Goal: Find specific page/section: Find specific page/section

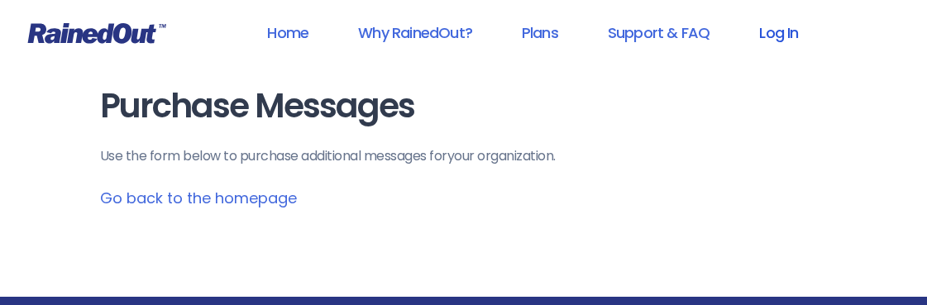
click at [780, 29] on link "Log In" at bounding box center [778, 32] width 82 height 37
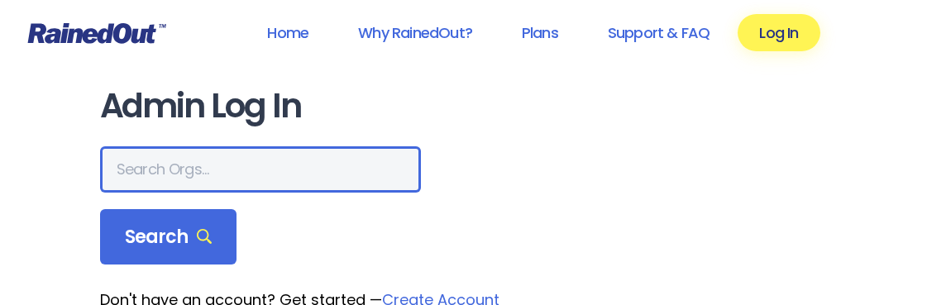
click at [231, 167] on input "text" at bounding box center [260, 169] width 321 height 46
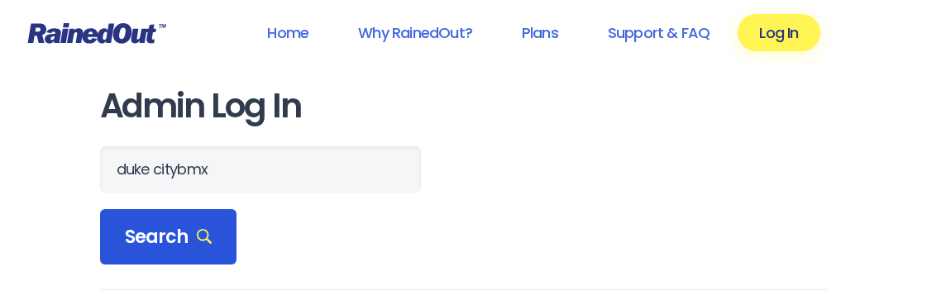
click at [165, 223] on div "Search" at bounding box center [168, 237] width 137 height 56
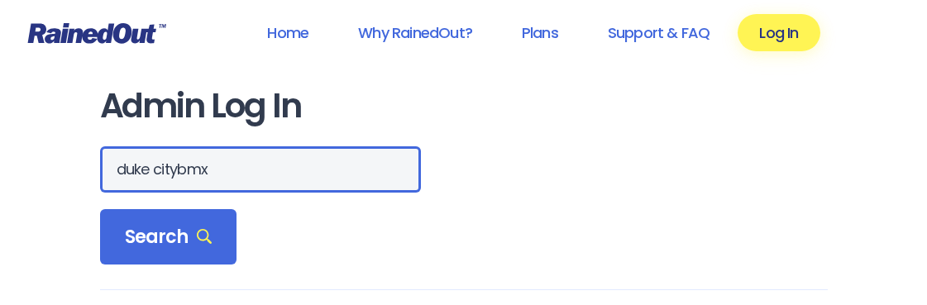
click at [182, 161] on input "duke citybmx" at bounding box center [260, 169] width 321 height 46
click at [163, 166] on input "duke city bmx" at bounding box center [260, 169] width 321 height 46
click at [160, 167] on input "duke city bmx" at bounding box center [260, 169] width 321 height 46
click at [155, 168] on input "duke city bmx" at bounding box center [260, 169] width 321 height 46
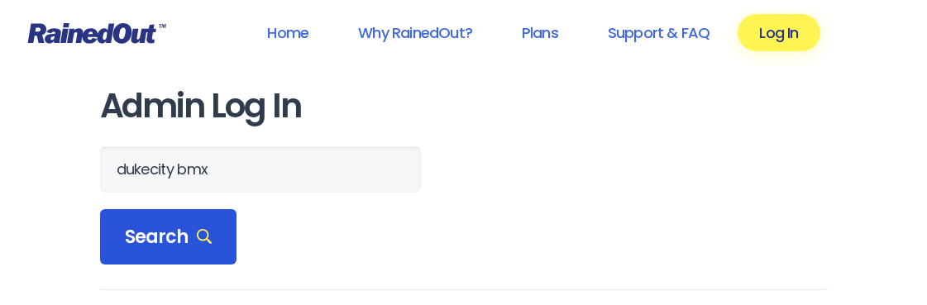
drag, startPoint x: 202, startPoint y: 227, endPoint x: 230, endPoint y: 239, distance: 30.4
click at [202, 227] on span "Search" at bounding box center [169, 237] width 88 height 23
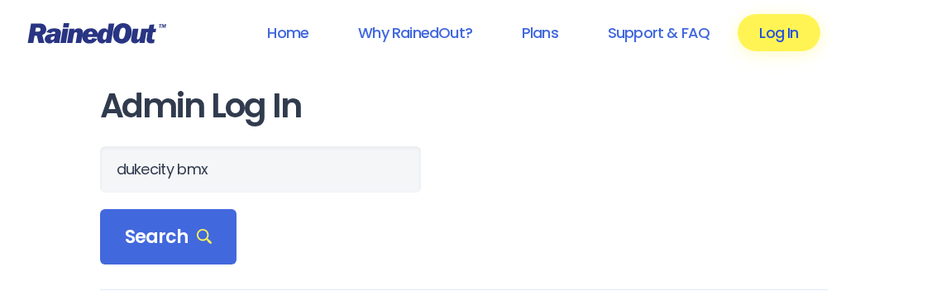
click at [778, 14] on link "Log In" at bounding box center [778, 32] width 82 height 37
click at [799, 26] on link "Log In" at bounding box center [778, 32] width 82 height 37
click at [798, 30] on link "Log In" at bounding box center [778, 32] width 82 height 37
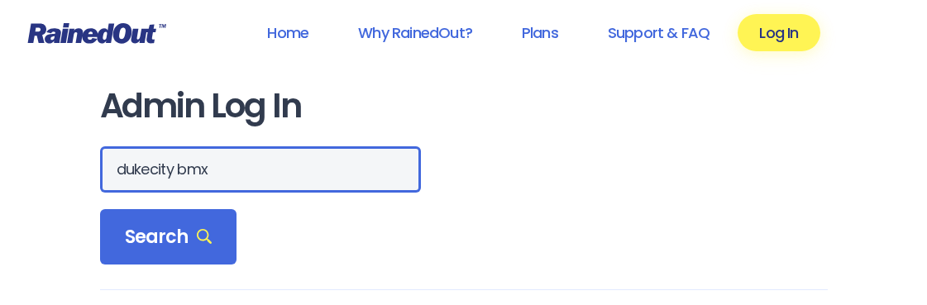
click at [133, 167] on input "dukecity bmx" at bounding box center [260, 169] width 321 height 46
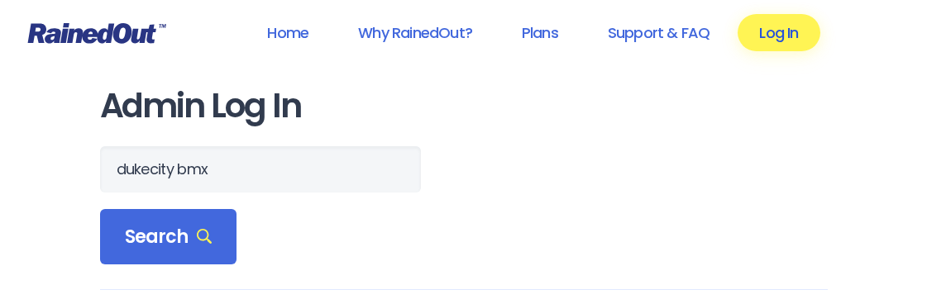
click at [764, 38] on link "Log In" at bounding box center [778, 32] width 82 height 37
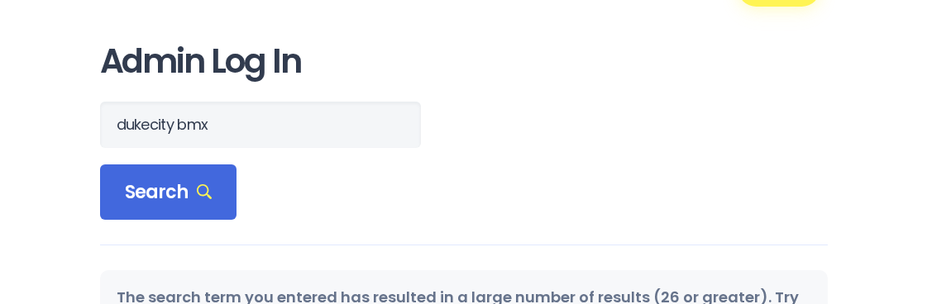
scroll to position [83, 0]
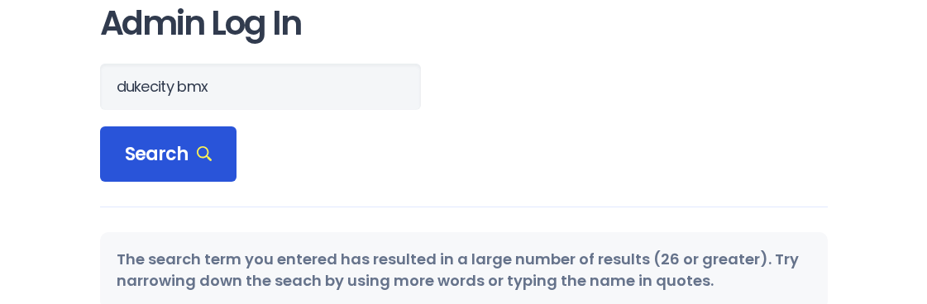
click at [224, 150] on div "Search" at bounding box center [168, 154] width 137 height 56
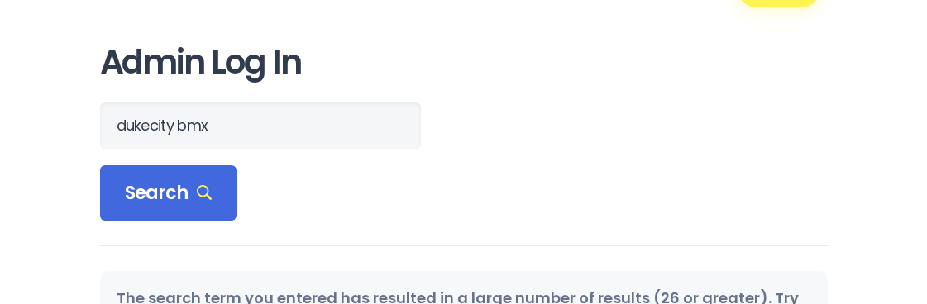
scroll to position [0, 0]
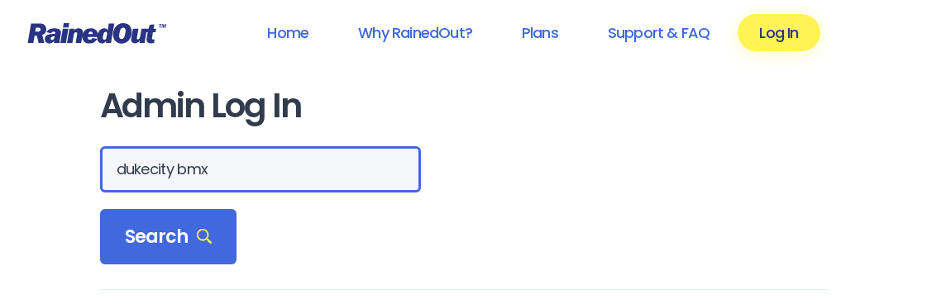
click at [152, 169] on input "dukecity bmx" at bounding box center [260, 169] width 321 height 46
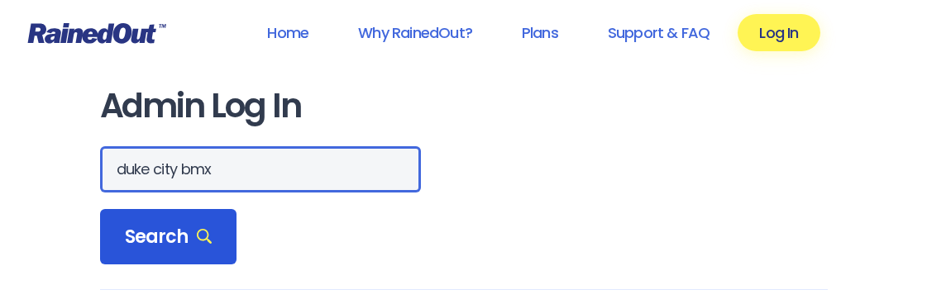
type input "duke city bmx"
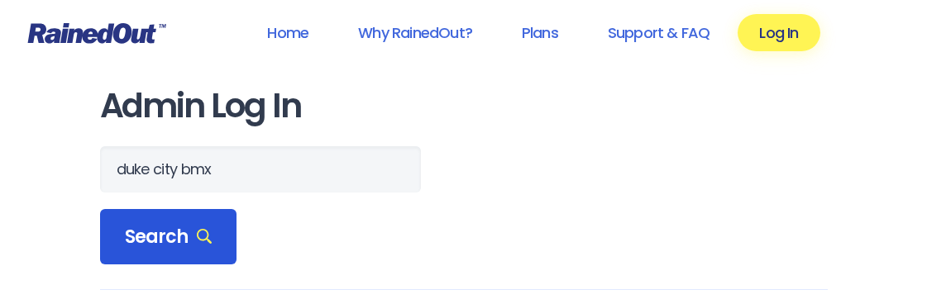
click at [165, 226] on span "Search" at bounding box center [169, 237] width 88 height 23
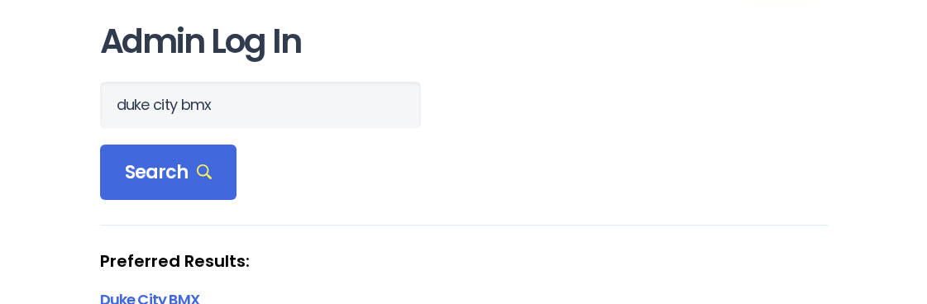
scroll to position [165, 0]
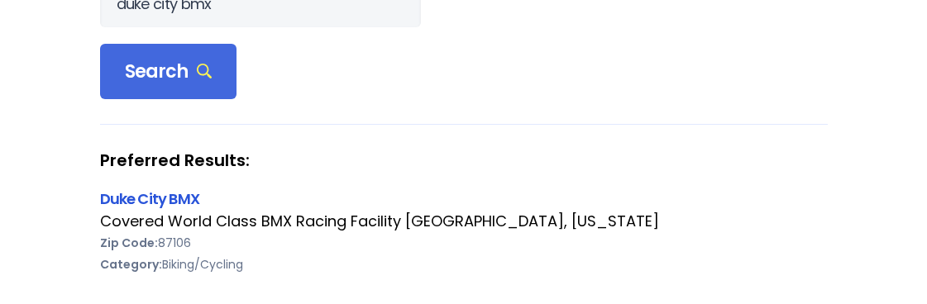
click at [174, 204] on link "Duke City BMX" at bounding box center [149, 198] width 99 height 21
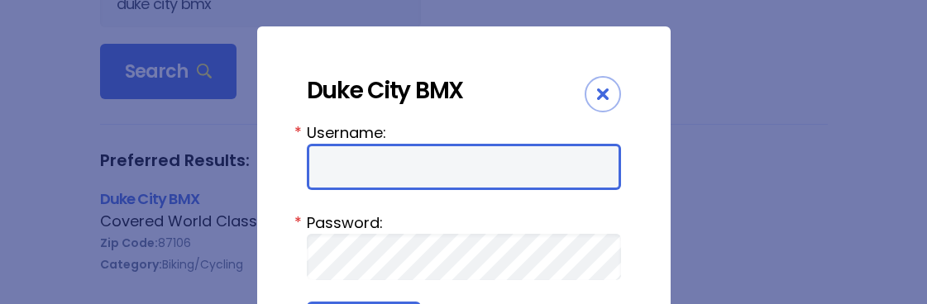
click at [389, 179] on input "Username:" at bounding box center [464, 167] width 314 height 46
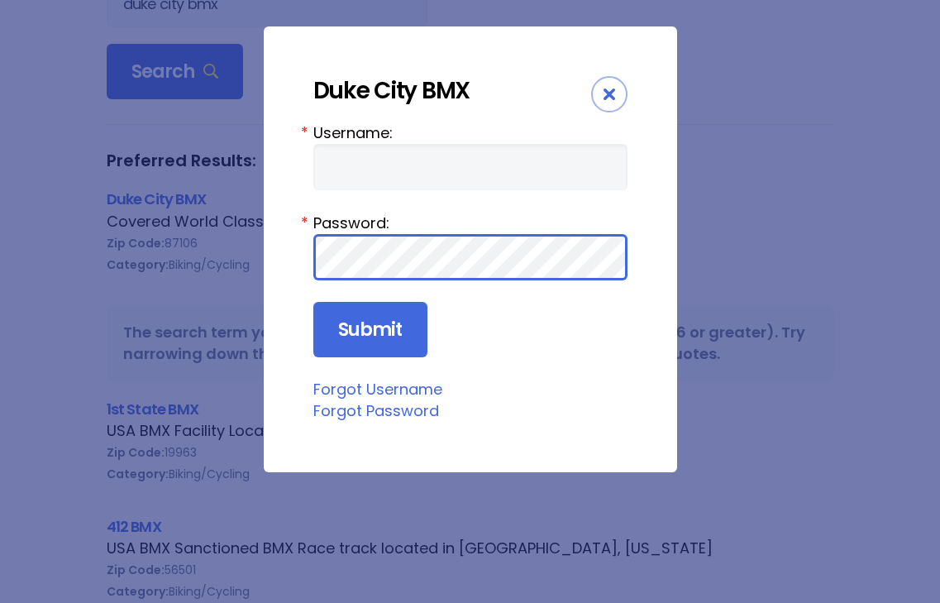
scroll to position [0, 0]
